Goal: Task Accomplishment & Management: Manage account settings

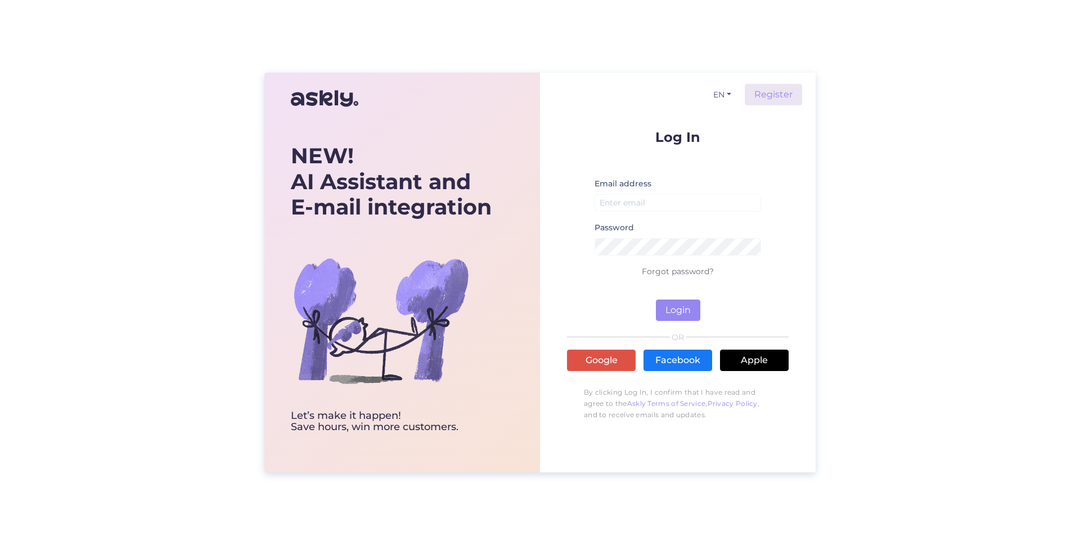
click at [593, 344] on div "Log In Email address Password Forgot password? Login OR Google Facebook Apple B…" at bounding box center [678, 278] width 222 height 296
click at [590, 355] on link "Google" at bounding box center [601, 359] width 69 height 21
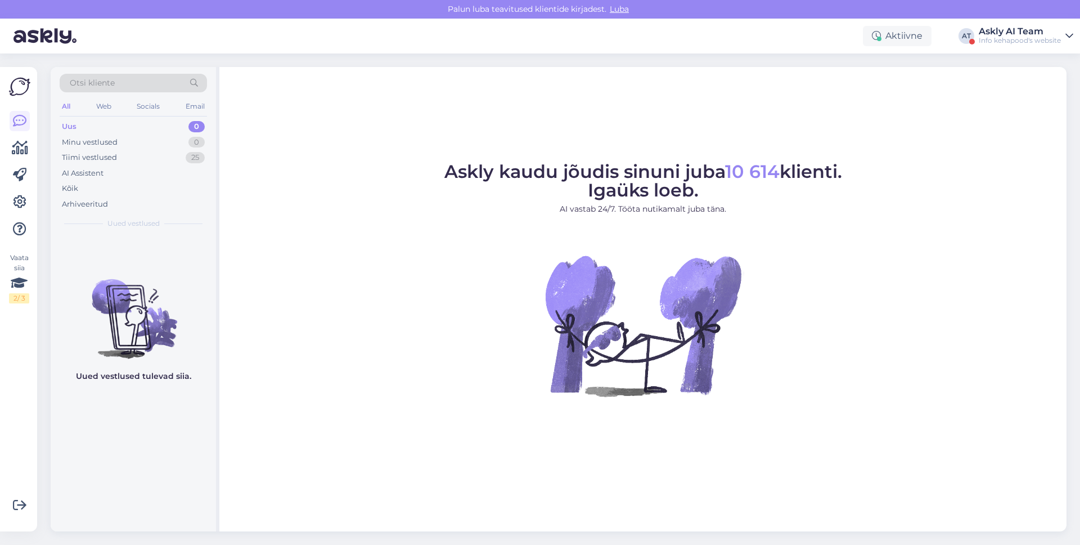
click at [1047, 24] on div "Aktiivne AT Askly AI Team Info kehapood's website" at bounding box center [540, 36] width 1080 height 35
click at [1040, 30] on div "Askly AI Team" at bounding box center [1020, 31] width 82 height 9
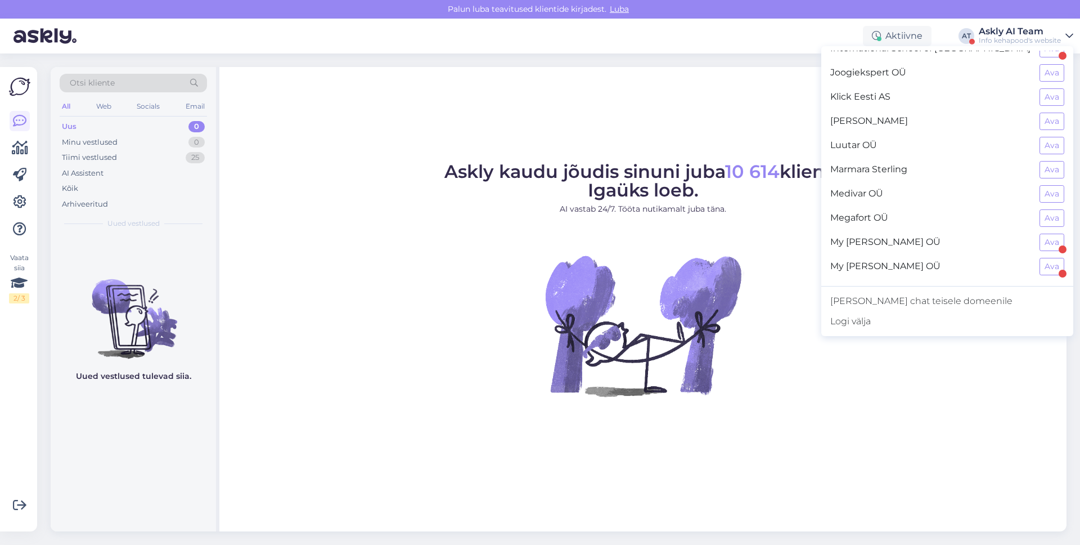
scroll to position [473, 0]
click at [1052, 196] on button "Ava" at bounding box center [1052, 194] width 25 height 17
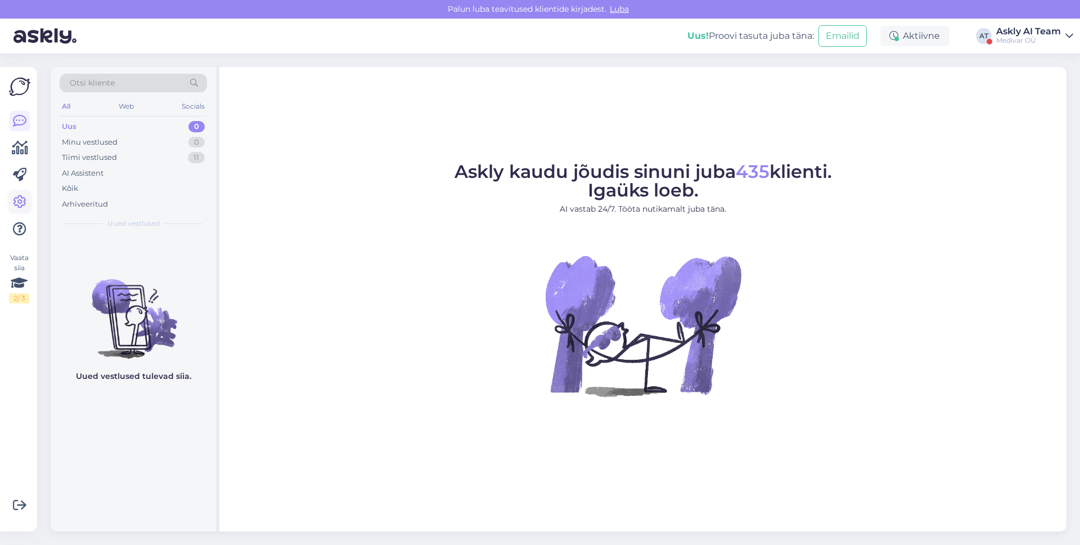
click at [19, 200] on icon at bounding box center [20, 202] width 14 height 14
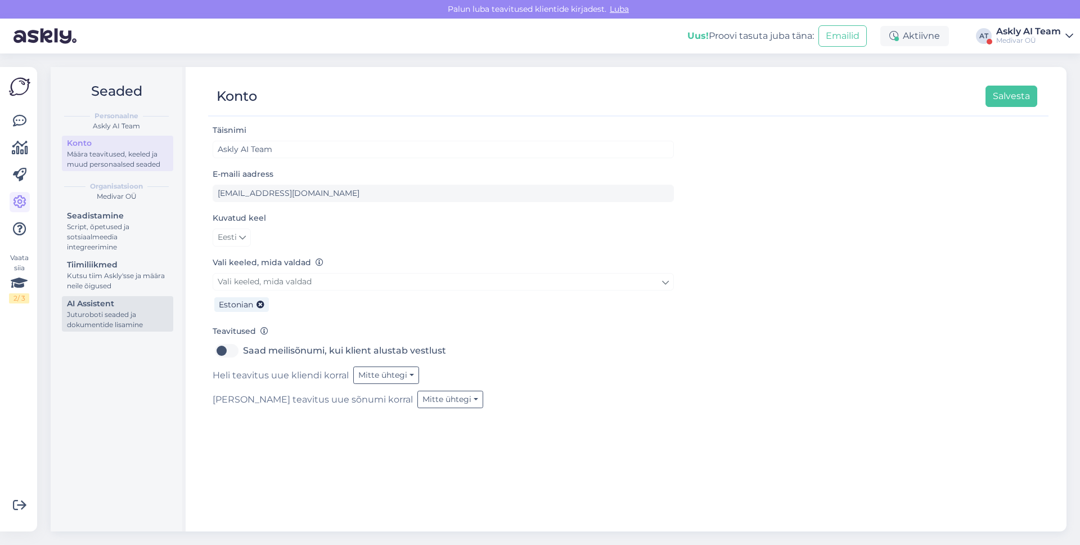
click at [118, 299] on div "AI Assistent" at bounding box center [117, 304] width 101 height 12
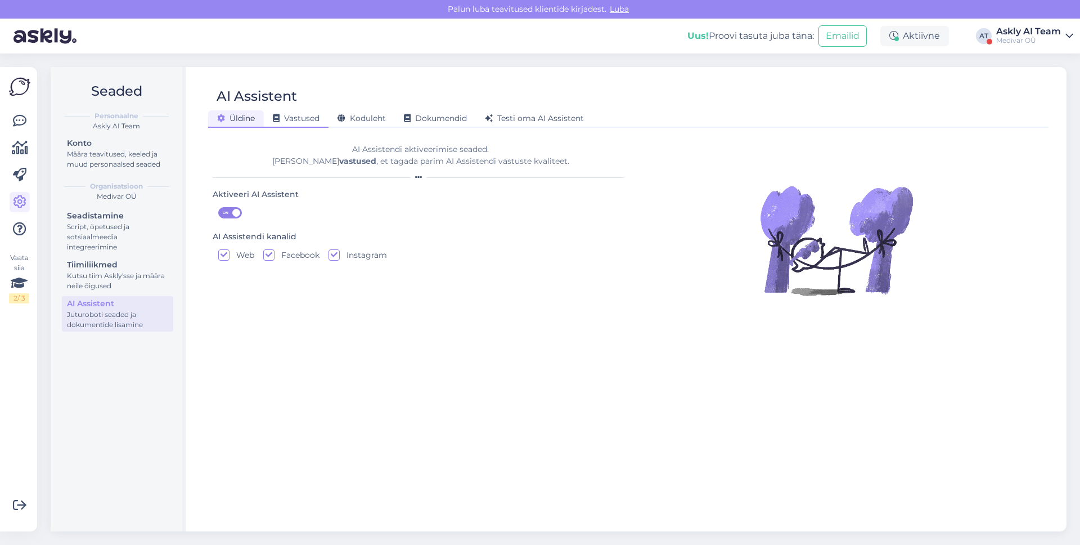
click at [312, 119] on span "Vastused" at bounding box center [296, 118] width 47 height 10
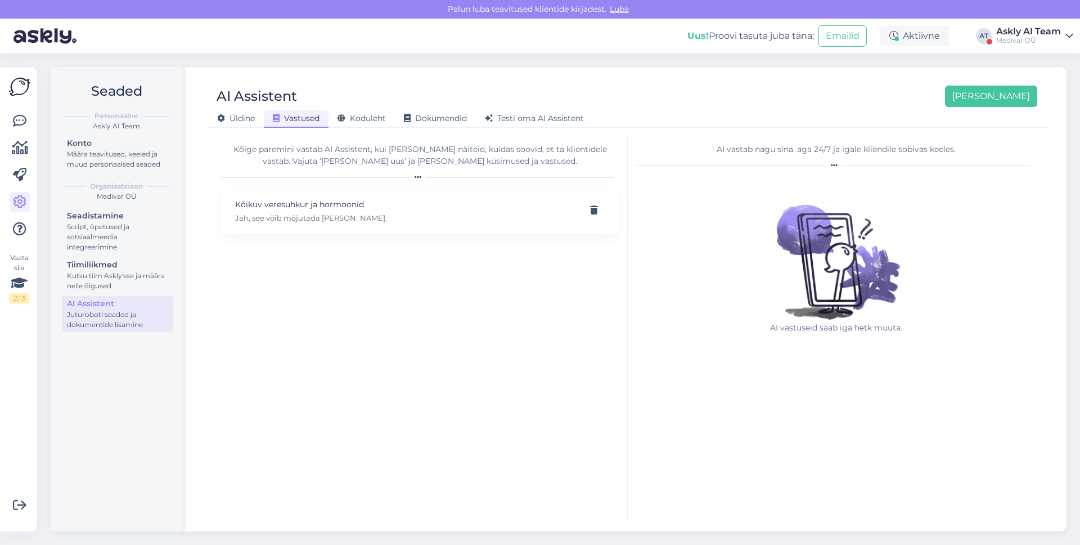
click at [363, 170] on div "Kõige paremini vastab AI Assistent, kui [PERSON_NAME] näiteid, kuidas soovid, e…" at bounding box center [420, 161] width 398 height 37
click at [370, 160] on div "Kõige paremini vastab AI Assistent, kui [PERSON_NAME] näiteid, kuidas soovid, e…" at bounding box center [420, 155] width 398 height 24
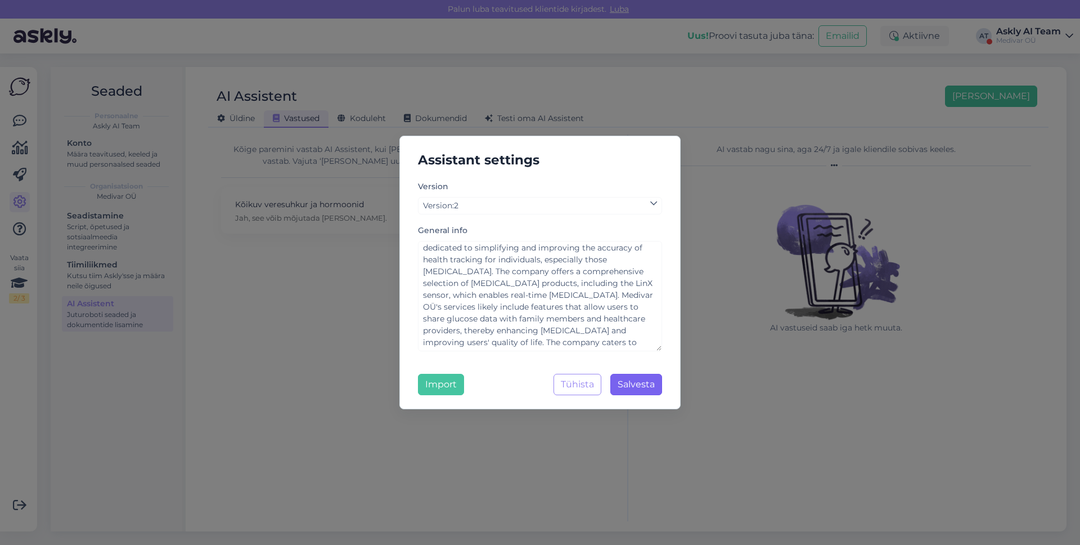
scroll to position [50, 0]
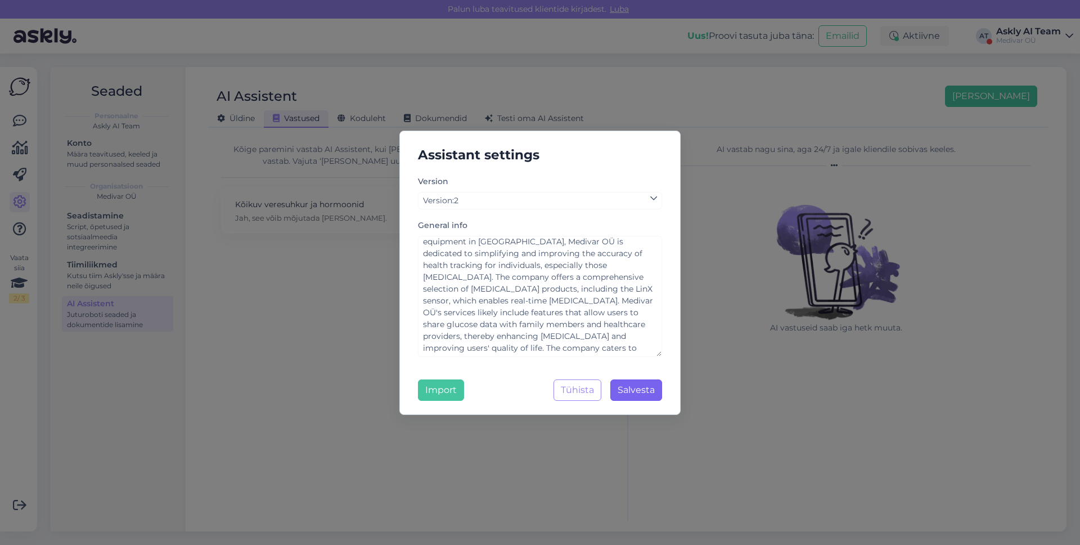
drag, startPoint x: 661, startPoint y: 317, endPoint x: 654, endPoint y: 383, distance: 65.6
click at [654, 383] on div "Assistant settings Version Version : 2 General info Medivar OÜ is an Estonian c…" at bounding box center [540, 273] width 281 height 284
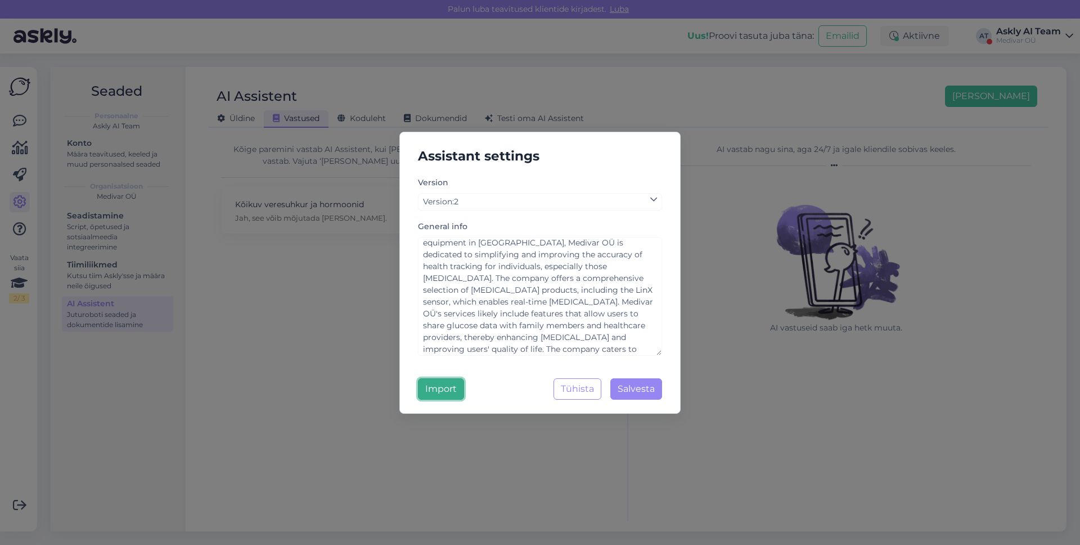
click at [452, 389] on button "Import" at bounding box center [441, 388] width 46 height 21
click at [568, 391] on button "Tühista" at bounding box center [578, 388] width 48 height 21
click at [568, 391] on div "Kõige paremini vastab AI Assistent, kui [PERSON_NAME] näiteid, kuidas soovid, e…" at bounding box center [421, 327] width 416 height 387
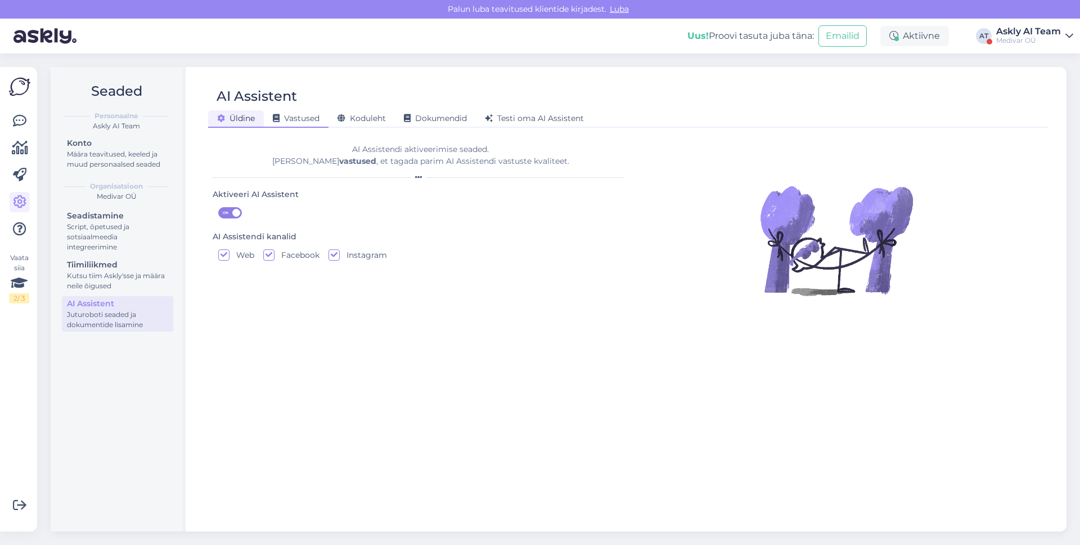
click at [315, 117] on span "Vastused" at bounding box center [296, 118] width 47 height 10
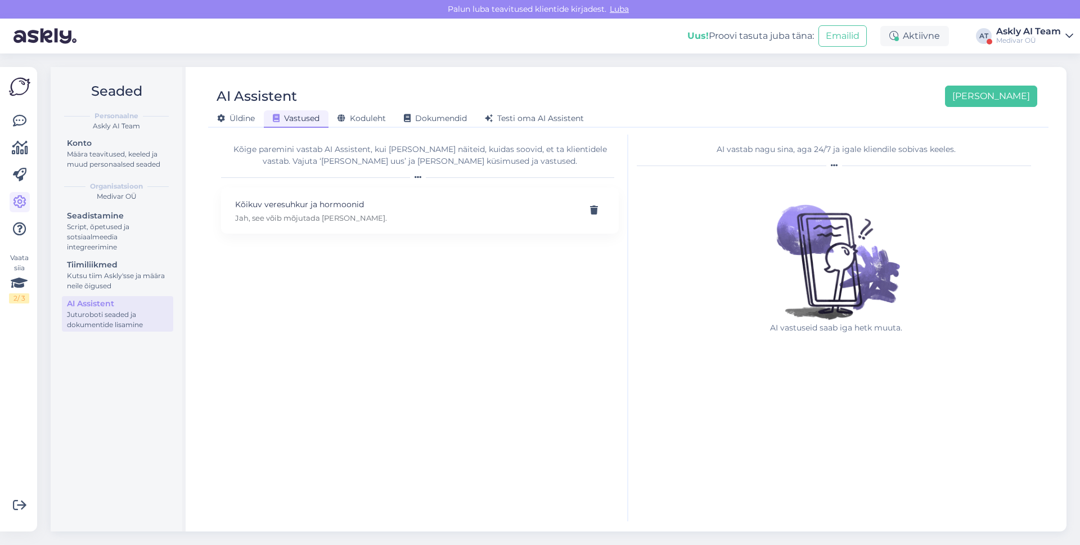
click at [374, 160] on div "Kõige paremini vastab AI Assistent, kui lisad talle näiteid, kuidas soovid, et …" at bounding box center [420, 155] width 398 height 24
click at [366, 158] on div "Kõige paremini vastab AI Assistent, kui lisad talle näiteid, kuidas soovid, et …" at bounding box center [420, 155] width 398 height 24
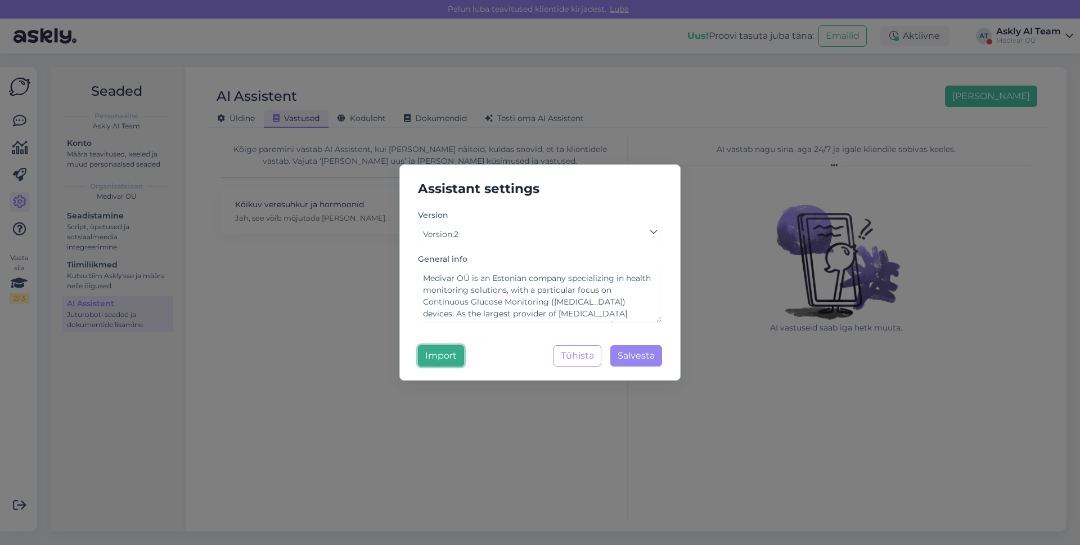
click at [431, 355] on button "Import" at bounding box center [441, 355] width 46 height 21
click at [562, 364] on button "Tühista" at bounding box center [578, 355] width 48 height 21
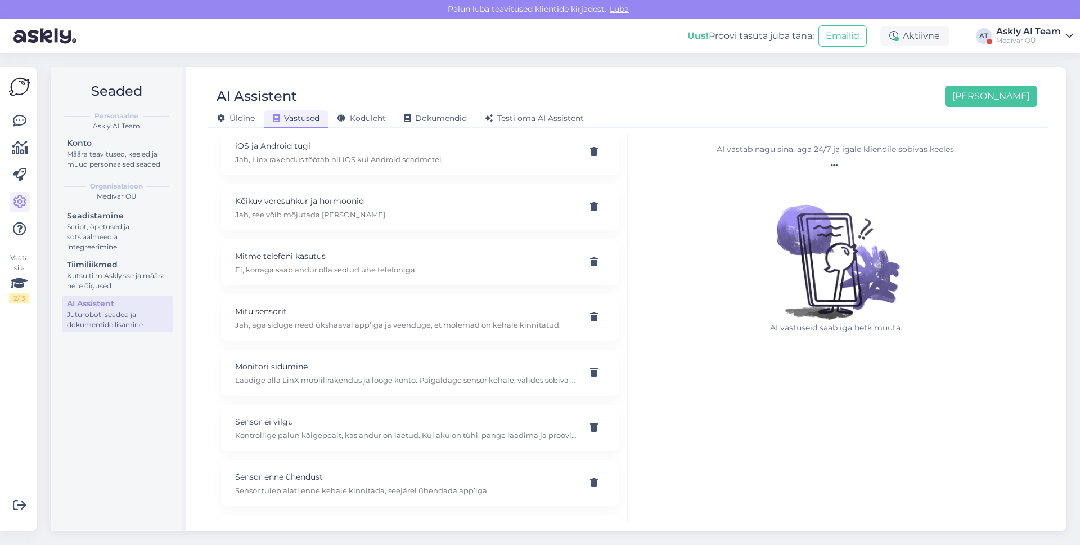
scroll to position [769, 0]
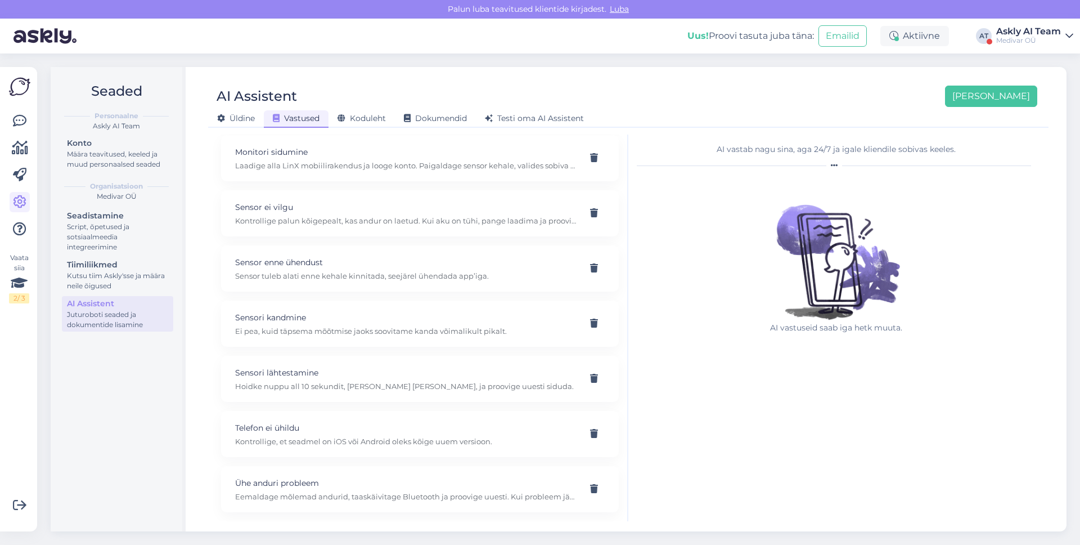
click at [350, 337] on div "Sensori kandmine Ei pea, kuid täpsema mõõtmise jaoks soovitame kanda võimalikul…" at bounding box center [420, 324] width 398 height 46
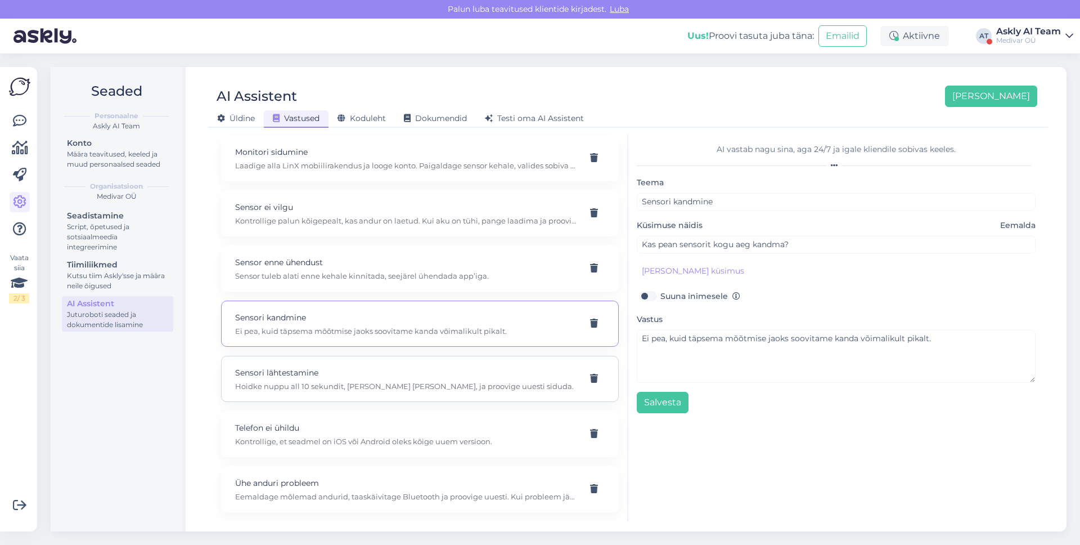
click at [342, 361] on div "Sensori lähtestamine Hoidke nuppu all 10 sekundit, kuni tuli vilgub, ja proovig…" at bounding box center [420, 379] width 398 height 46
type input "Sensori lähtestamine"
type input "Kuidas lähtestada sensor?"
type textarea "Hoidke nuppu all 10 sekundit, kuni tuli vilgub, ja proovige uuesti siduda."
click at [343, 399] on div "Sensori lähtestamine Hoidke nuppu all 10 sekundit, kuni tuli vilgub, ja proovig…" at bounding box center [420, 379] width 398 height 46
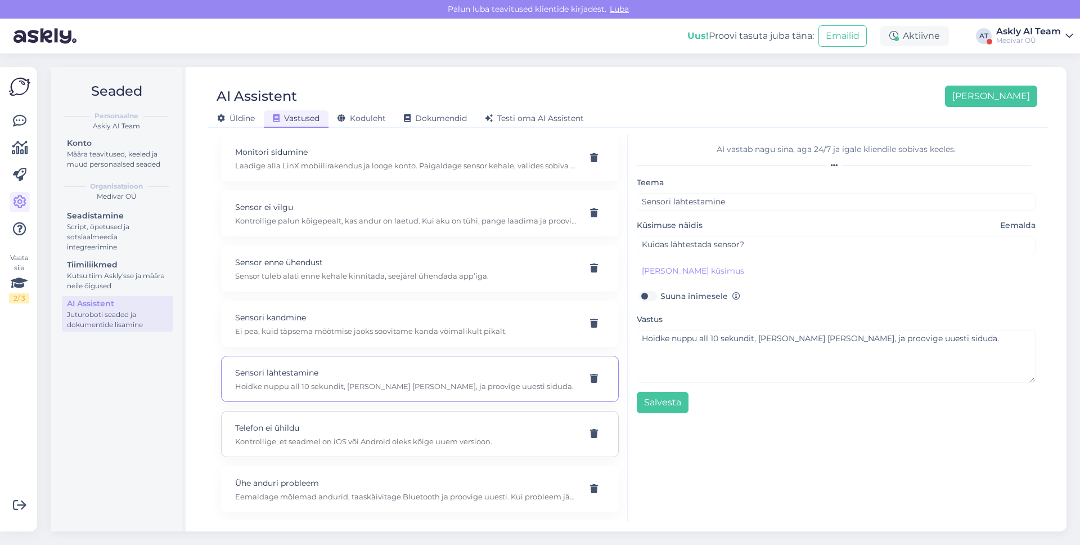
click at [344, 427] on p "Telefon ei ühildu" at bounding box center [406, 427] width 343 height 12
type input "Telefon ei ühildu"
type input "Miks mu telefon ei ühildu rakendusega?"
type textarea "Kontrollige, et seadmel on iOS või Android oleks kõige uuem versioon."
click at [344, 452] on div "Telefon ei ühildu Kontrollige, et seadmel on iOS või Android oleks kõige uuem v…" at bounding box center [420, 434] width 398 height 46
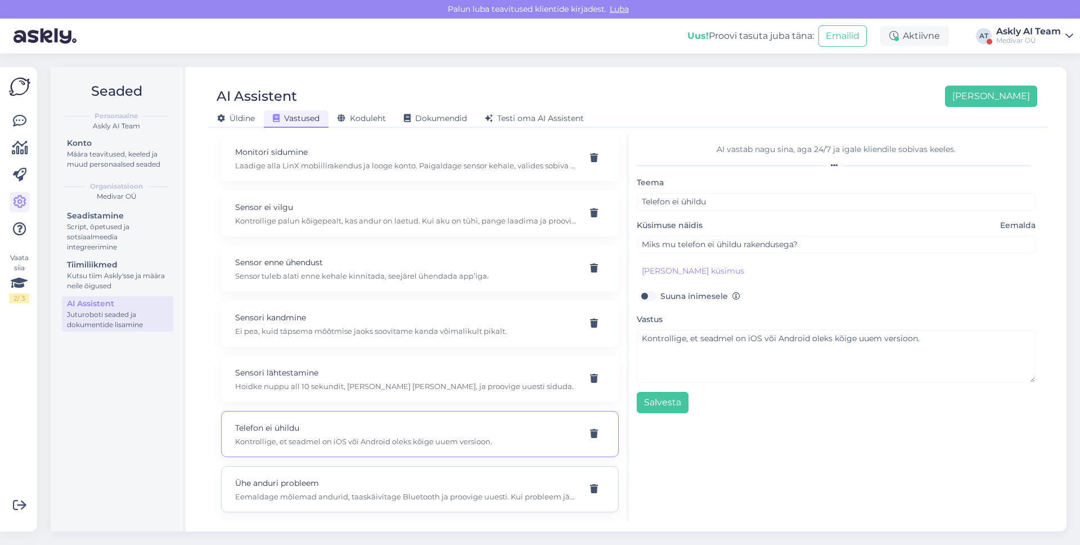
click at [344, 466] on div "Ühe anduri probleem Eemaldage mõlemad andurid, taaskäivitage Bluetooth ja proov…" at bounding box center [420, 489] width 398 height 46
type input "Ühe anduri probleem"
type input "App ei leia ühte andurit, ainult teise."
type textarea "Eemaldage mõlemad andurid, taaskäivitage Bluetooth ja proovige uuesti. Kui prob…"
click at [418, 123] on div "Dokumendid" at bounding box center [435, 118] width 81 height 17
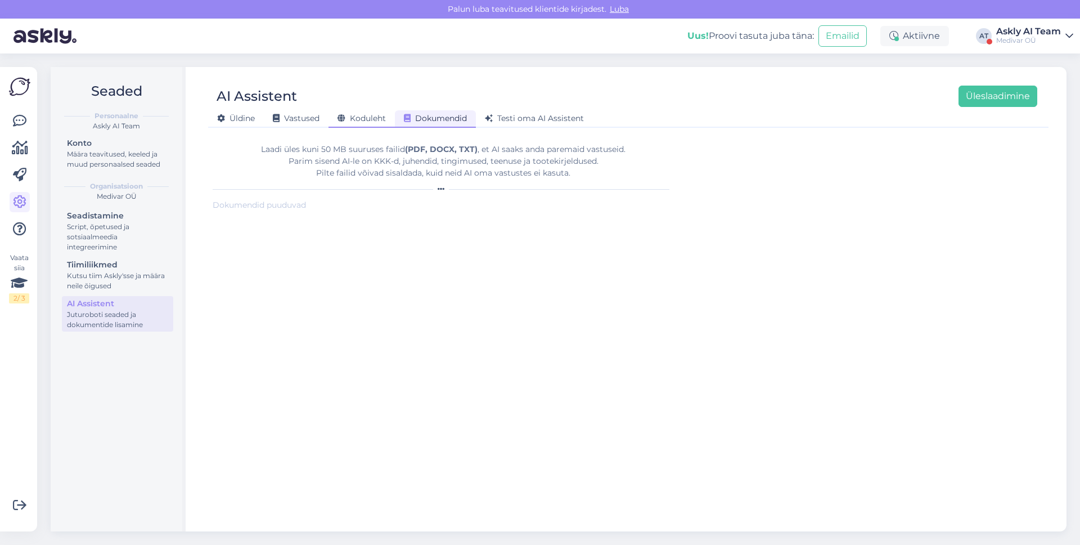
click at [388, 120] on div "Koduleht" at bounding box center [362, 118] width 66 height 17
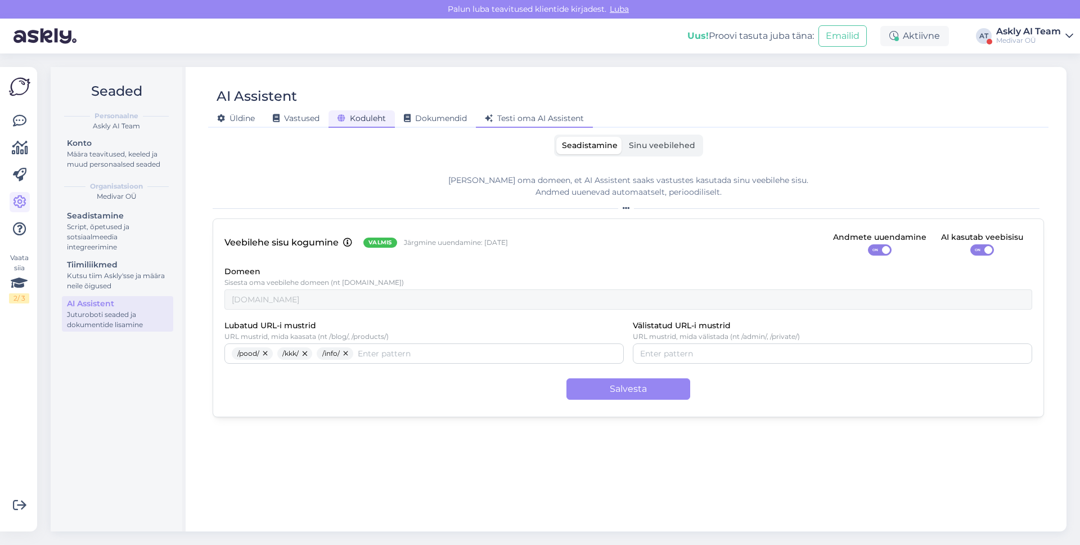
click at [496, 114] on span "Testi oma AI Assistent" at bounding box center [534, 118] width 99 height 10
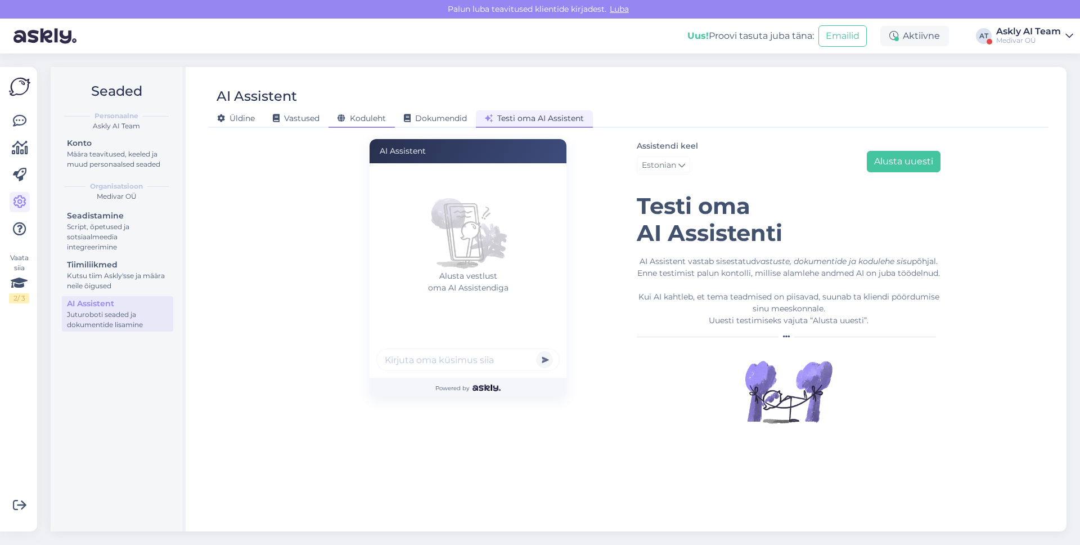
click at [364, 114] on span "Koduleht" at bounding box center [362, 118] width 48 height 10
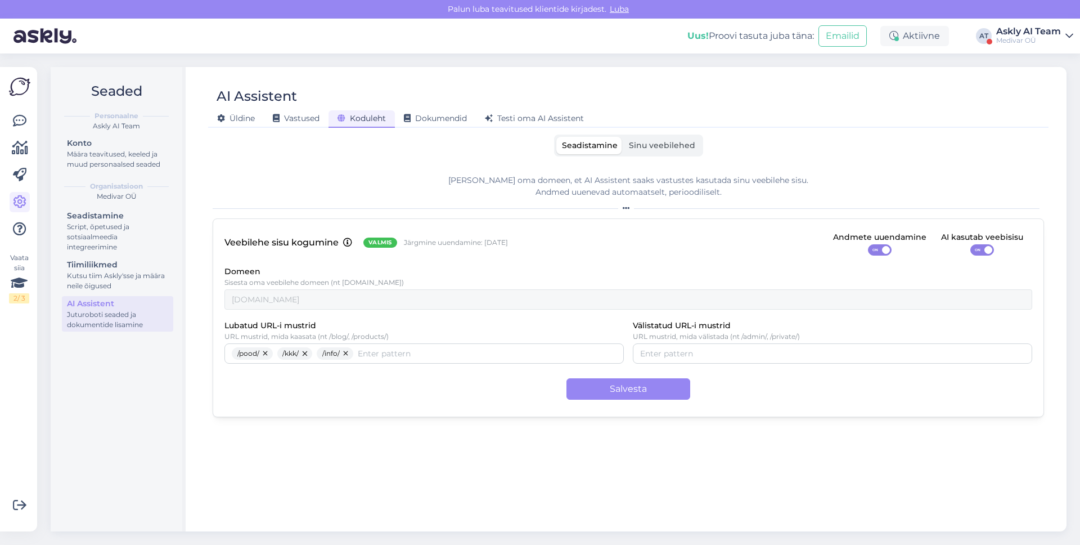
click at [692, 150] on span "Sinu veebilehed" at bounding box center [662, 145] width 66 height 10
click at [624, 137] on input "Sinu veebilehed" at bounding box center [624, 137] width 0 height 0
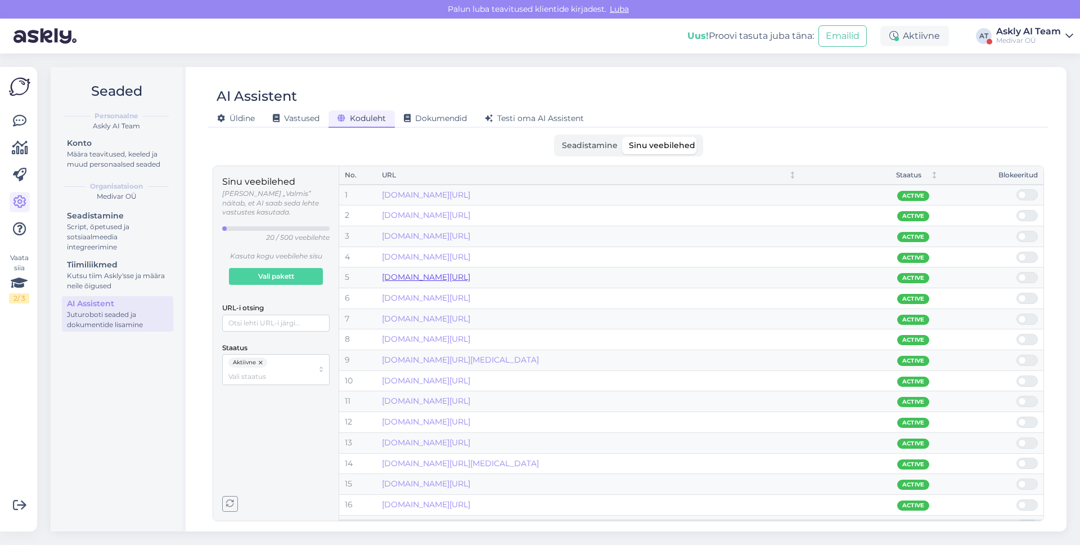
scroll to position [77, 0]
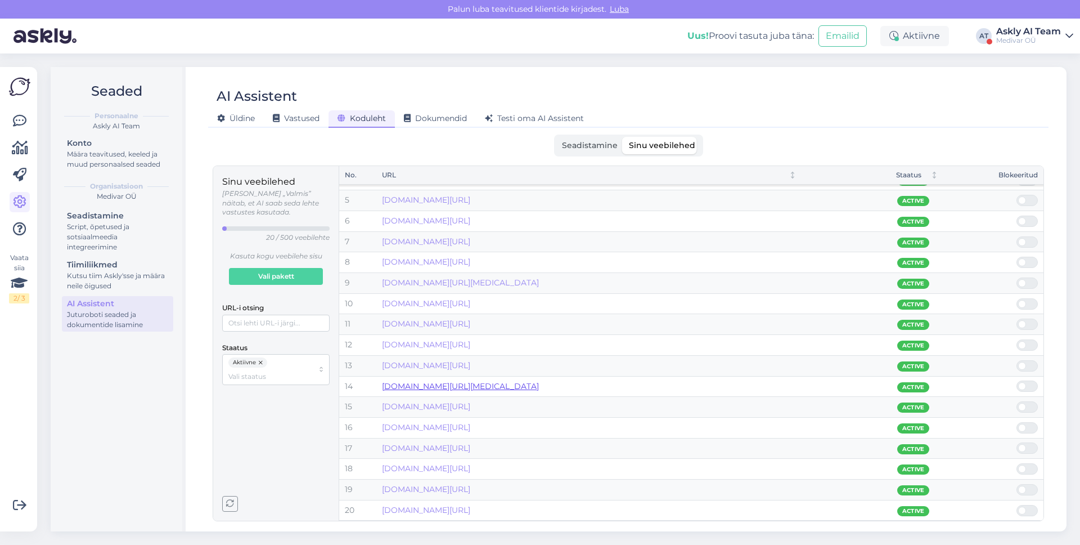
click at [481, 386] on link "xn--glkoosimonitor-hsb.ee/info/kuidas-aidex-cgm-tootab/" at bounding box center [460, 386] width 157 height 10
click at [30, 122] on div "Vaata siia 2 / 3 Võimalused Veendu, et Askly loob sulle väärtust. Sulge Ühenda …" at bounding box center [18, 299] width 37 height 464
click at [23, 119] on icon at bounding box center [20, 121] width 14 height 14
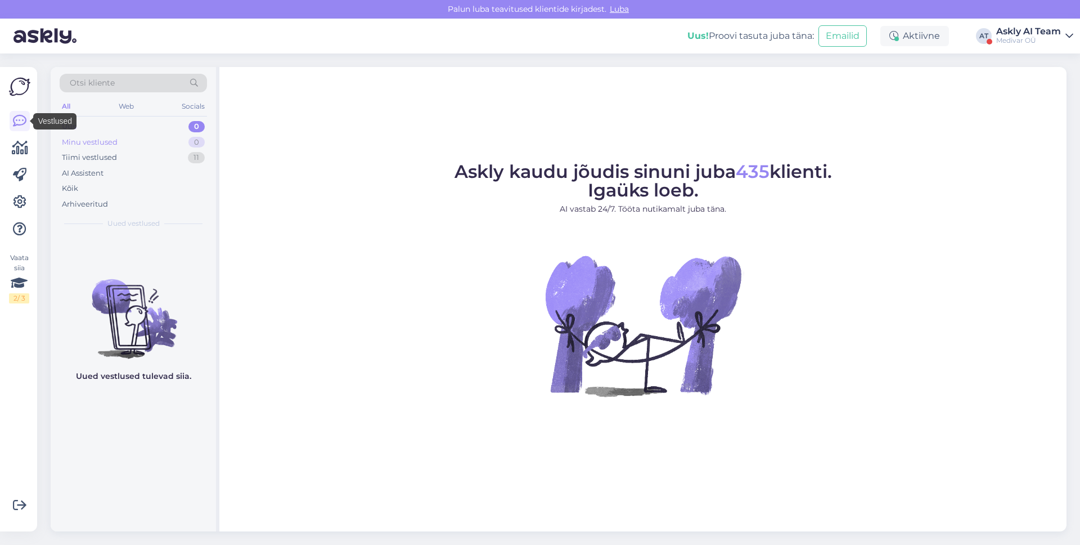
click at [93, 143] on div "Minu vestlused" at bounding box center [90, 142] width 56 height 11
click at [93, 150] on div "Tiimi vestlused 11" at bounding box center [133, 158] width 147 height 16
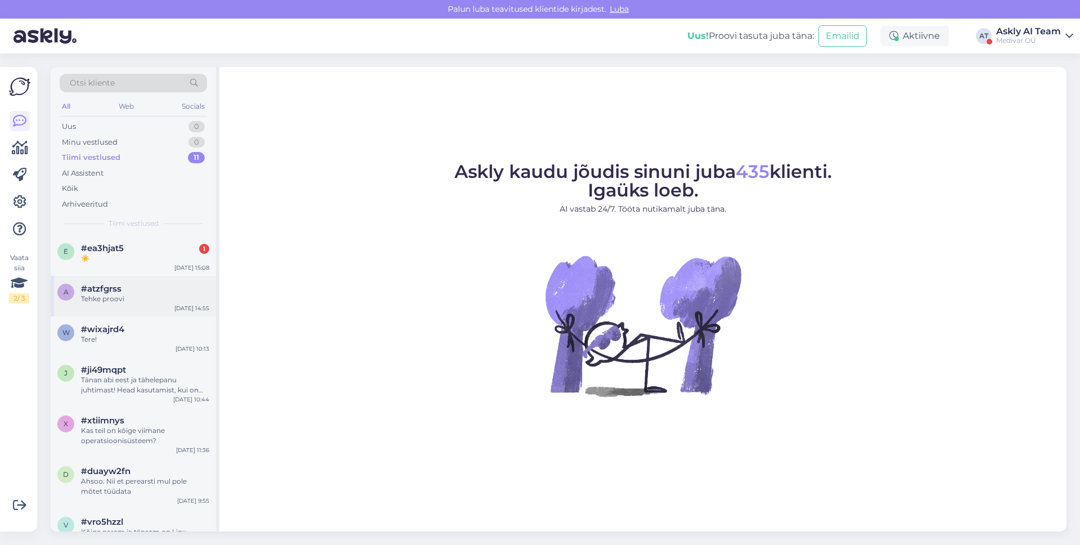
click at [162, 306] on div "a #atzfgrss Tehke proovi Sep 25 14:55" at bounding box center [133, 296] width 165 height 41
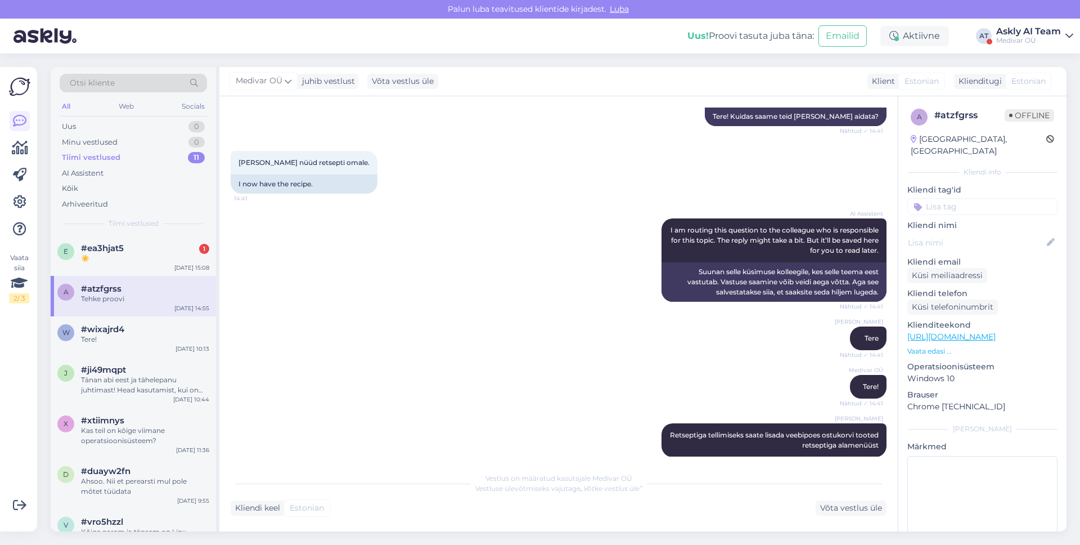
scroll to position [1606, 0]
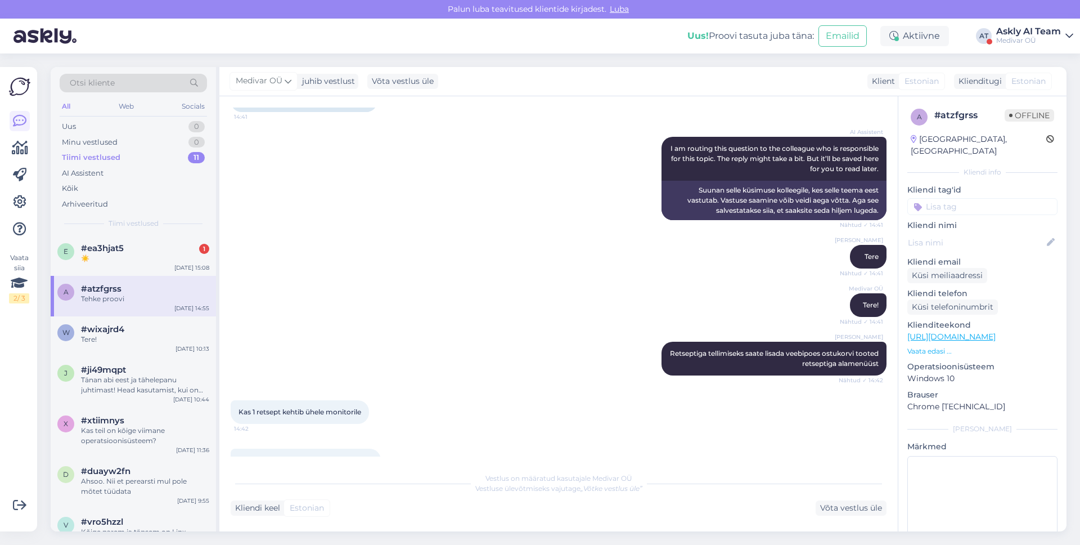
click at [200, 35] on div "Uus! Proovi tasuta juba täna: Emailid Aktiivne AT Askly AI Team Medivar OÜ" at bounding box center [540, 36] width 1080 height 35
click at [157, 28] on div "Uus! Proovi tasuta juba täna: Emailid Aktiivne AT Askly AI Team Medivar OÜ" at bounding box center [540, 36] width 1080 height 35
